Goal: Information Seeking & Learning: Check status

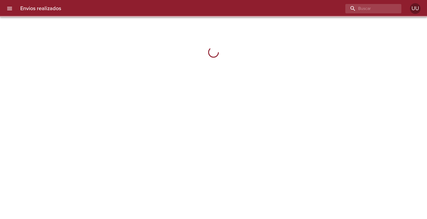
click at [9, 6] on icon "menu" at bounding box center [9, 8] width 6 height 6
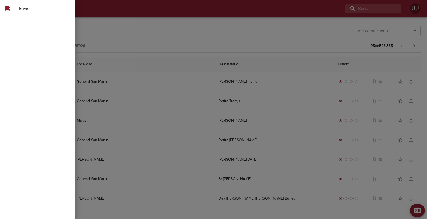
click at [102, 29] on div at bounding box center [213, 109] width 427 height 219
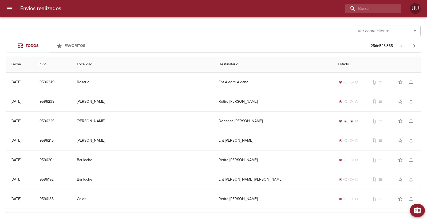
scroll to position [258, 0]
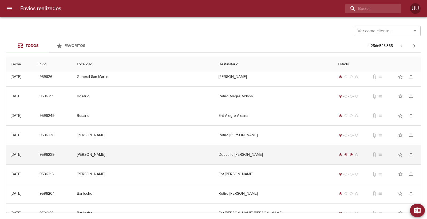
click at [338, 157] on div "radio_button_checked radio_button_checked radio_button_checked radio_button_unc…" at bounding box center [348, 154] width 21 height 5
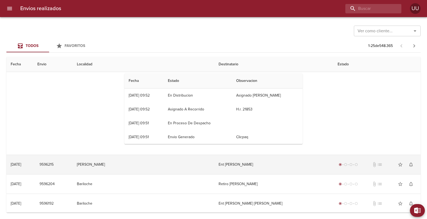
scroll to position [348, 0]
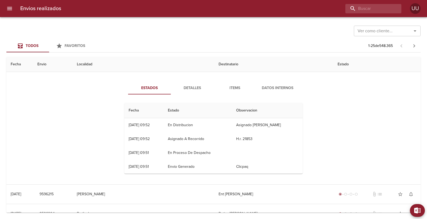
click at [193, 88] on span "Detalles" at bounding box center [192, 88] width 36 height 7
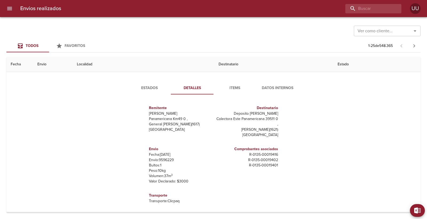
click at [239, 90] on span "Items" at bounding box center [235, 88] width 36 height 7
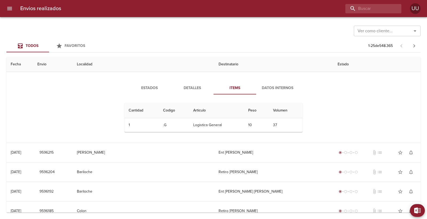
click at [233, 89] on span "Items" at bounding box center [235, 88] width 36 height 7
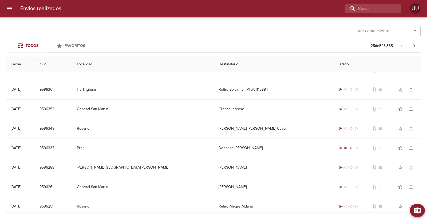
scroll to position [177, 0]
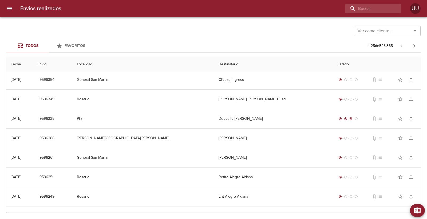
click at [292, 117] on td "Deposito [PERSON_NAME]" at bounding box center [274, 118] width 119 height 19
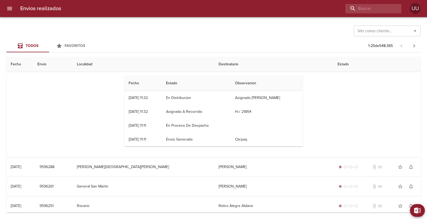
scroll to position [237, 0]
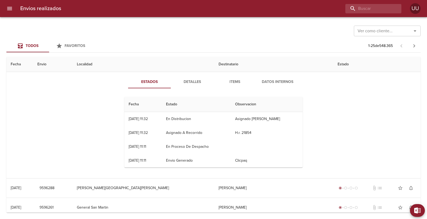
click at [206, 83] on span "Detalles" at bounding box center [192, 82] width 36 height 7
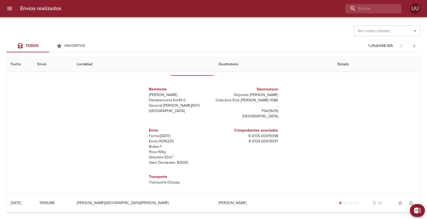
scroll to position [207, 0]
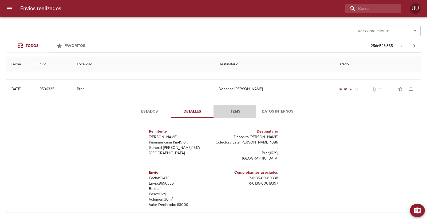
click at [229, 110] on span "Items" at bounding box center [235, 111] width 36 height 7
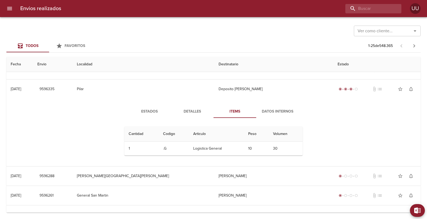
click at [266, 112] on span "Datos Internos" at bounding box center [278, 111] width 36 height 7
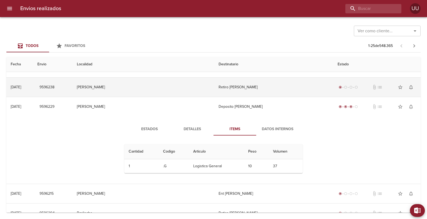
scroll to position [415, 0]
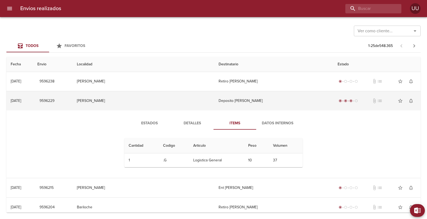
click at [234, 107] on td "Deposito [PERSON_NAME]" at bounding box center [274, 100] width 119 height 19
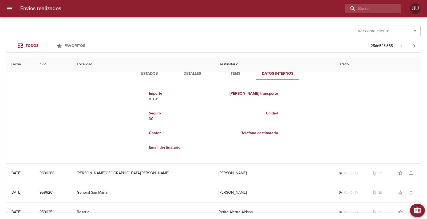
scroll to position [183, 0]
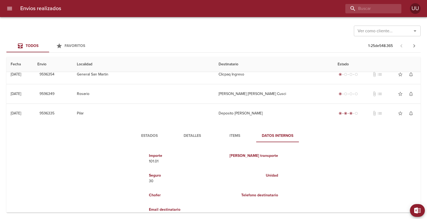
click at [234, 107] on td "Deposito [PERSON_NAME]" at bounding box center [274, 113] width 119 height 19
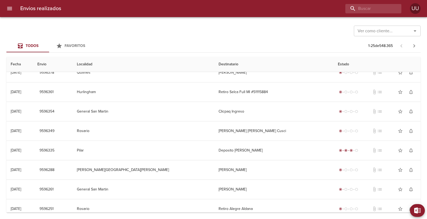
scroll to position [148, 0]
